Goal: Navigation & Orientation: Find specific page/section

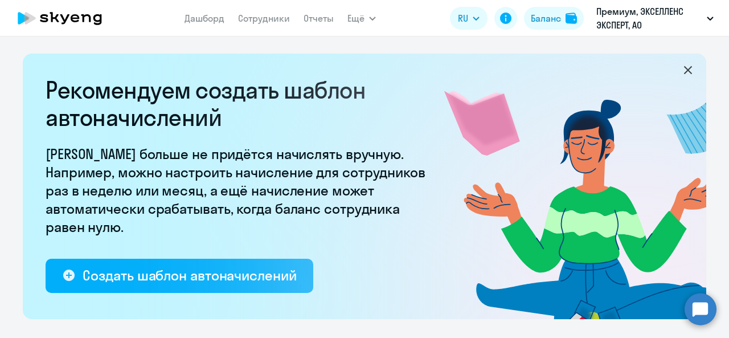
select select "10"
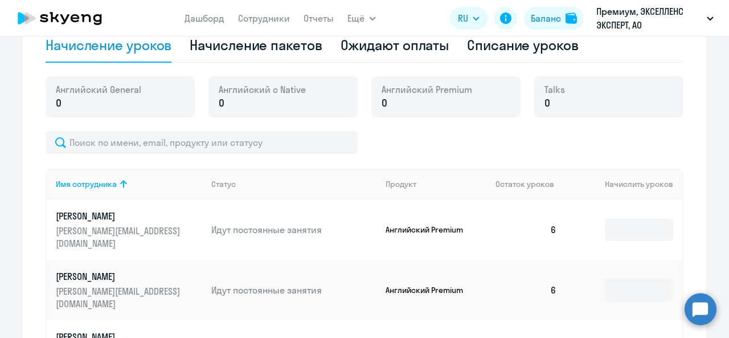
scroll to position [446, 0]
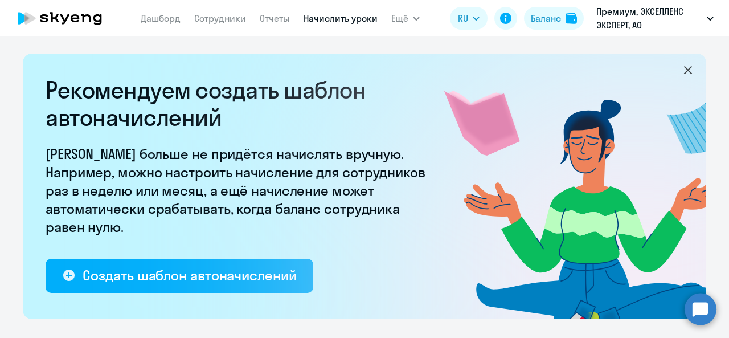
select select "10"
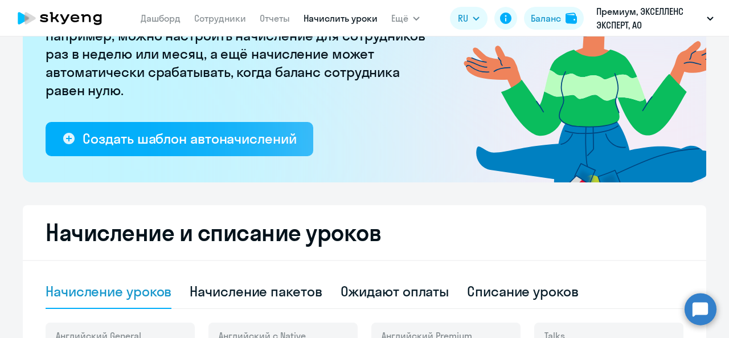
scroll to position [69, 0]
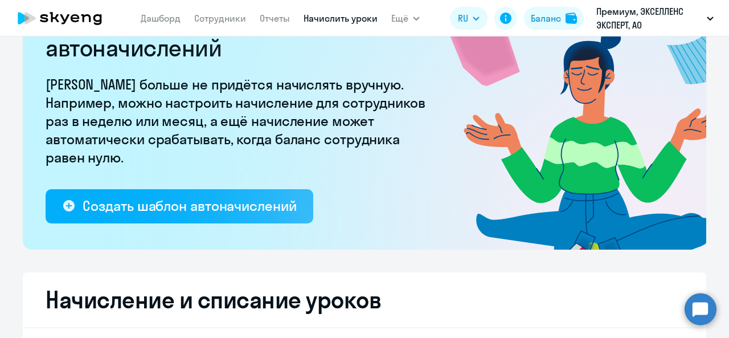
click at [207, 35] on app-header "[PERSON_NAME] Отчеты Начислить уроки Ещё Дашборд Сотрудники Отчеты Начислить ур…" at bounding box center [364, 18] width 729 height 36
click at [216, 19] on link "Сотрудники" at bounding box center [220, 18] width 52 height 11
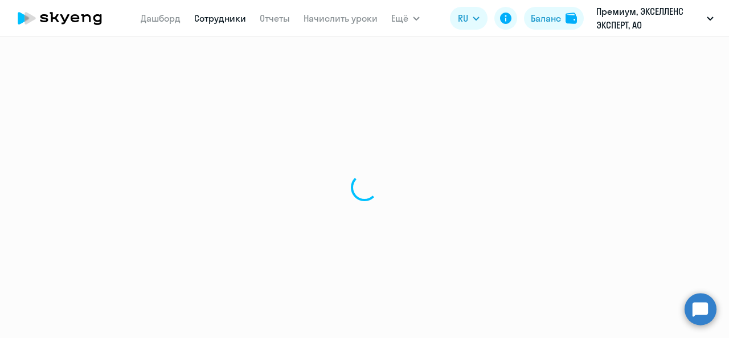
select select "30"
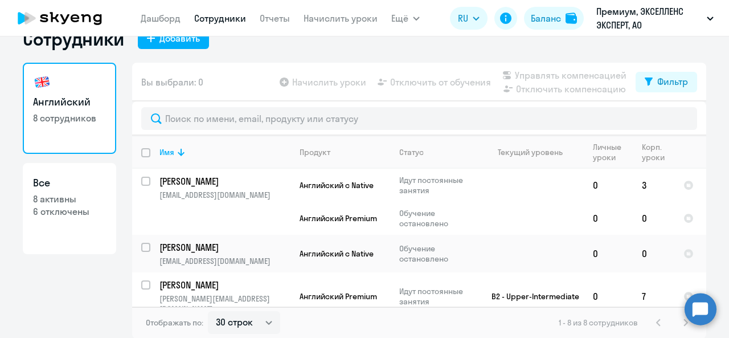
click at [159, 34] on app-header "[PERSON_NAME] Отчеты Начислить уроки Ещё Дашборд Сотрудники Отчеты Начислить ур…" at bounding box center [364, 18] width 729 height 36
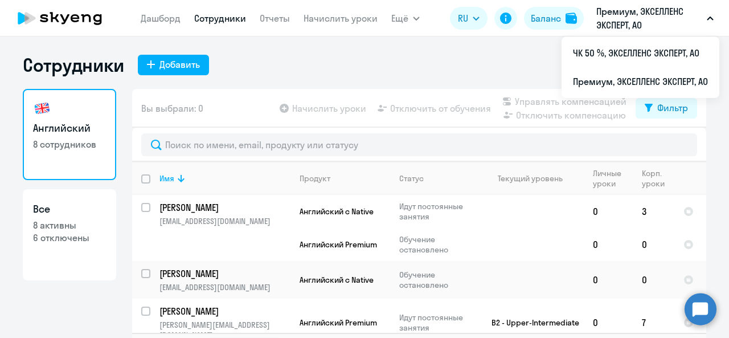
click at [661, 10] on p "Премиум, ЭКСЕЛЛЕНС ЭКСПЕРТ, АО" at bounding box center [649, 18] width 106 height 27
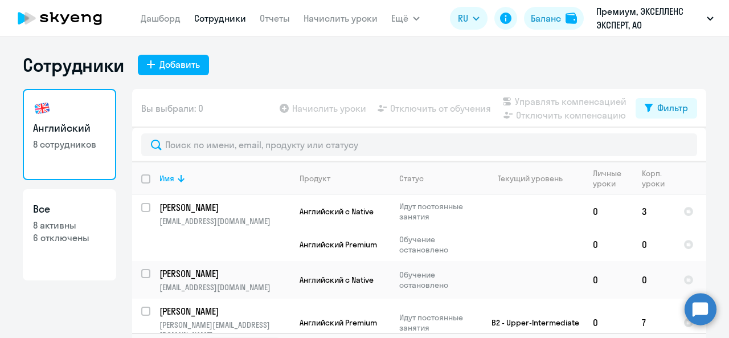
click at [661, 10] on p "Премиум, ЭКСЕЛЛЕНС ЭКСПЕРТ, АО" at bounding box center [649, 18] width 106 height 27
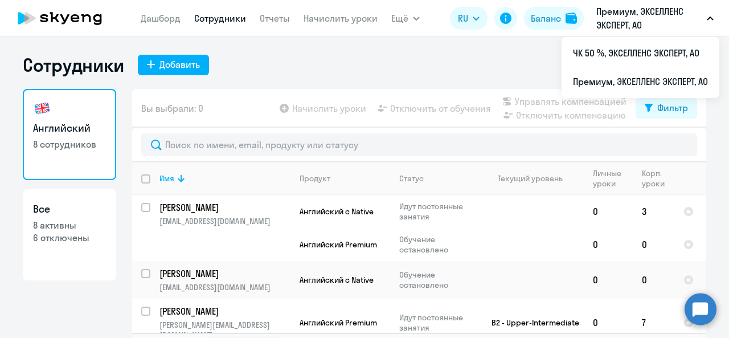
click at [349, 68] on div "Сотрудники Добавить" at bounding box center [364, 65] width 683 height 23
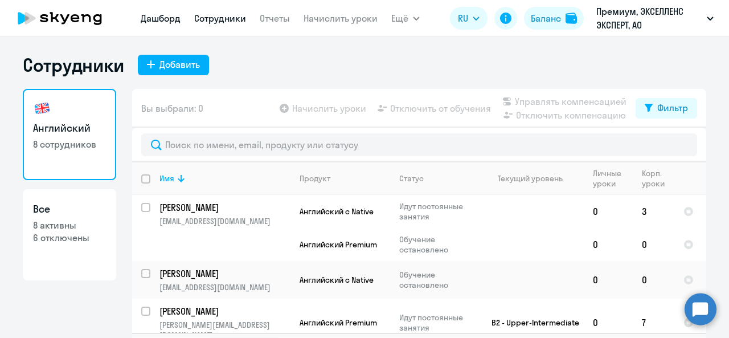
click at [171, 22] on link "Дашборд" at bounding box center [161, 18] width 40 height 11
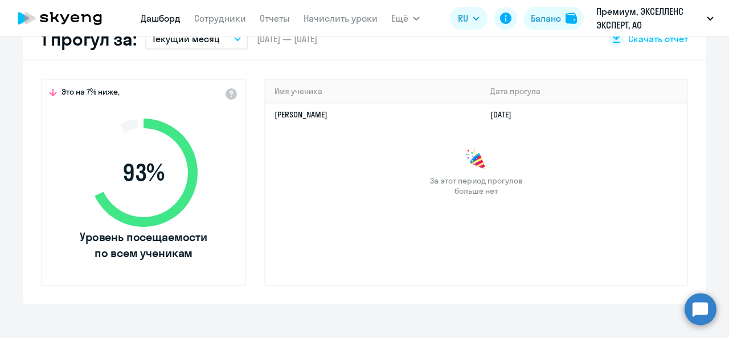
scroll to position [354, 0]
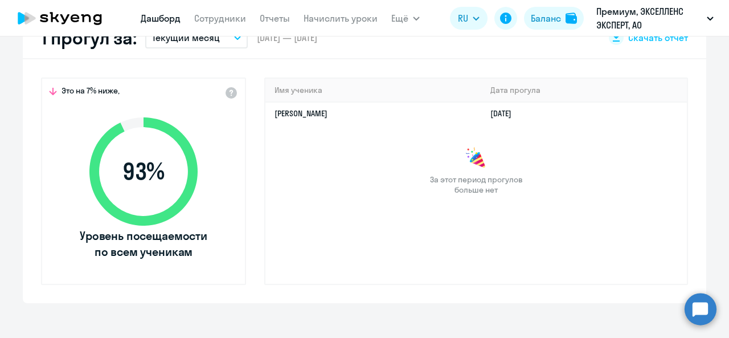
select select "30"
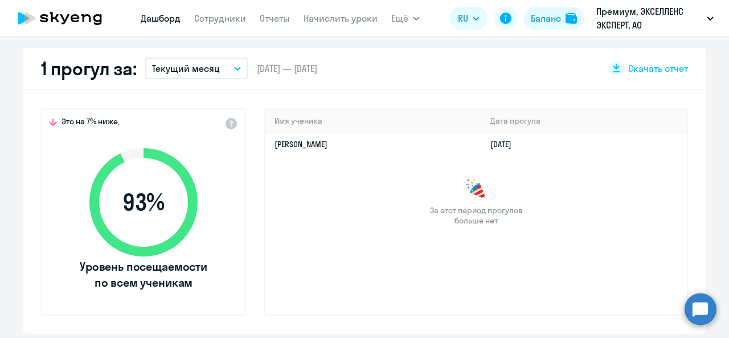
scroll to position [323, 0]
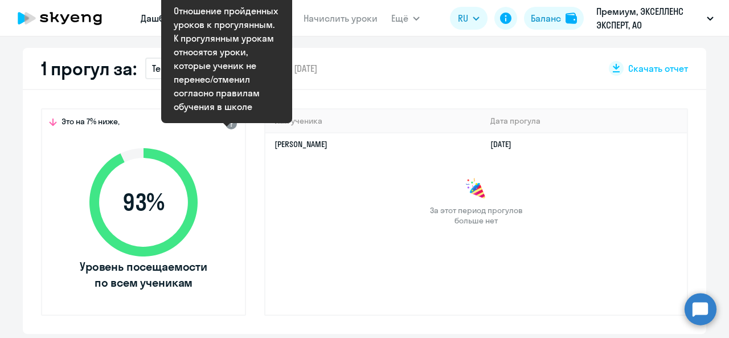
click at [231, 125] on div at bounding box center [231, 123] width 14 height 14
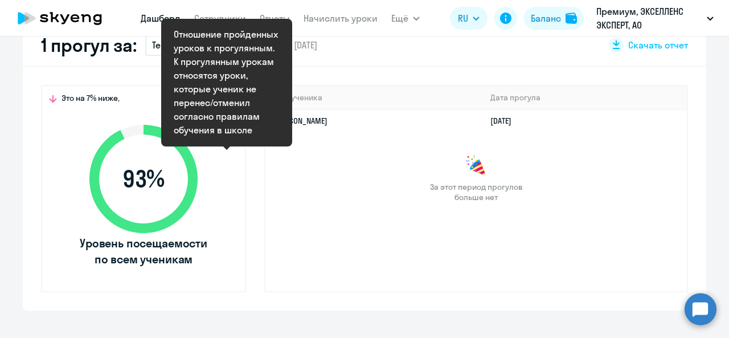
scroll to position [346, 0]
